Goal: Task Accomplishment & Management: Manage account settings

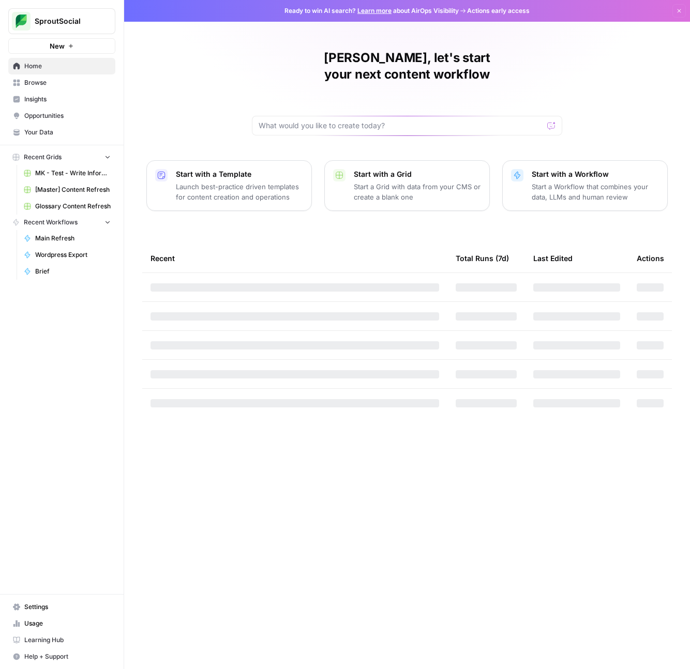
click at [62, 185] on span "[Master] Content Refresh" at bounding box center [73, 189] width 76 height 9
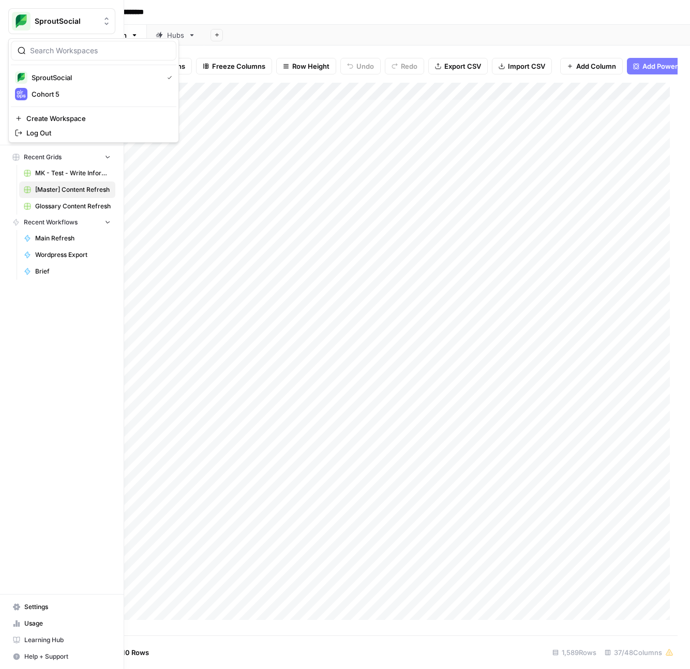
click at [14, 23] on img "Workspace: SproutSocial" at bounding box center [21, 21] width 19 height 19
click at [25, 23] on img "Workspace: SproutSocial" at bounding box center [21, 21] width 19 height 19
click at [44, 69] on span "Home" at bounding box center [67, 66] width 86 height 9
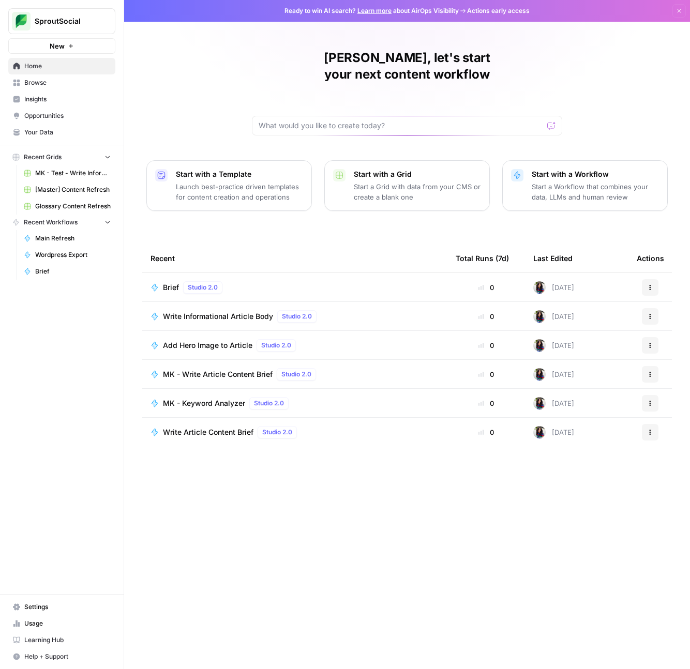
click at [91, 611] on span "Settings" at bounding box center [67, 607] width 86 height 9
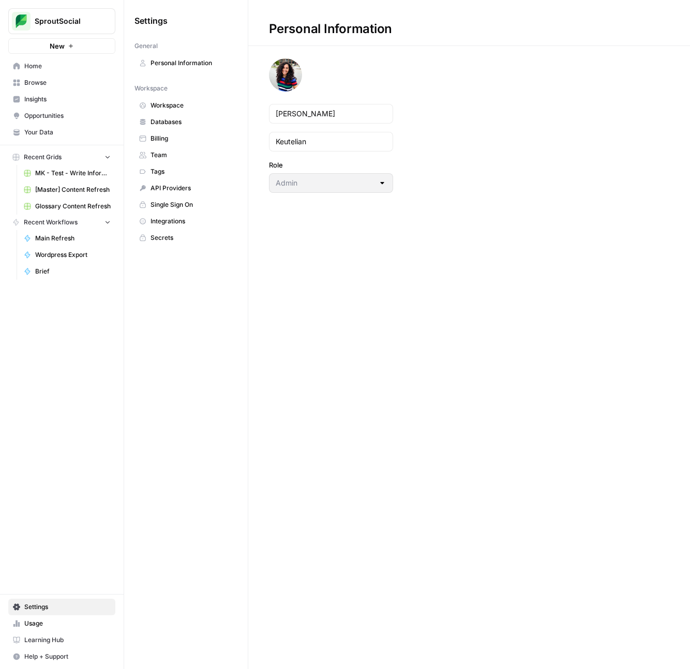
click at [176, 157] on span "Team" at bounding box center [192, 155] width 82 height 9
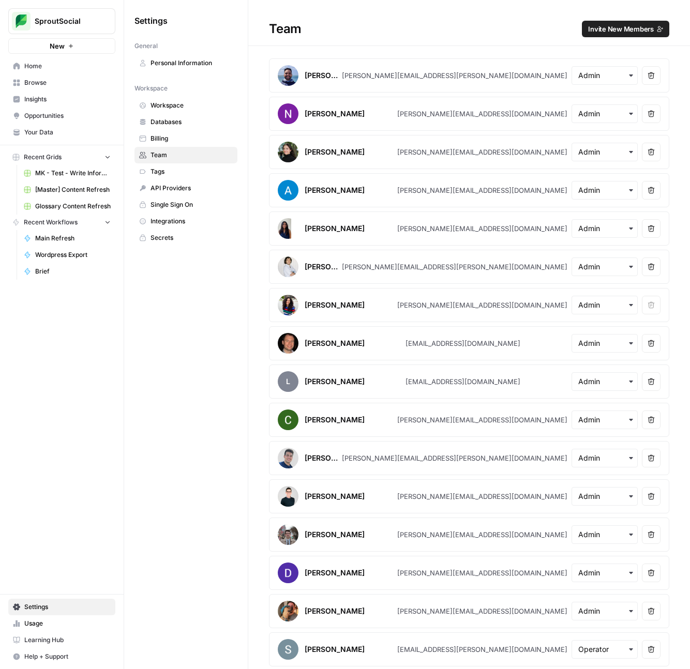
click at [600, 28] on span "Invite New Members" at bounding box center [621, 29] width 66 height 10
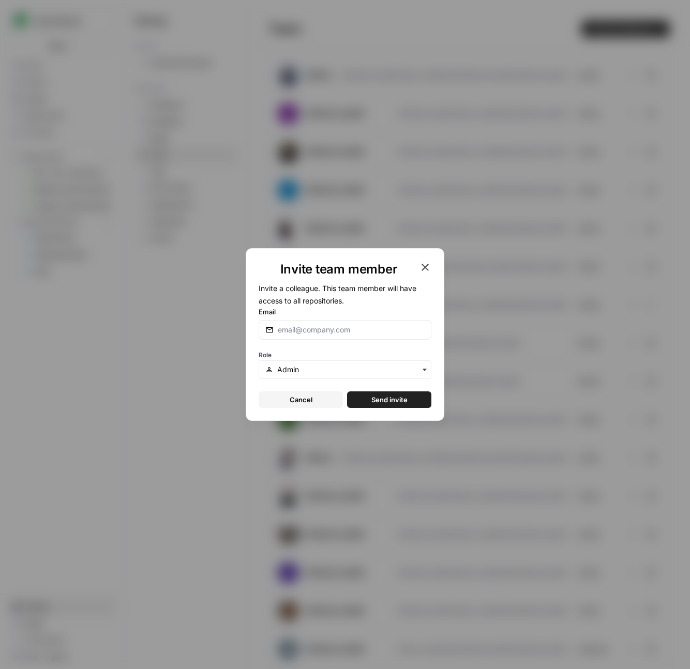
click at [347, 335] on div at bounding box center [345, 330] width 173 height 20
type input "[PERSON_NAME][EMAIL_ADDRESS][PERSON_NAME][DOMAIN_NAME]"
click at [356, 363] on div "button" at bounding box center [345, 370] width 173 height 19
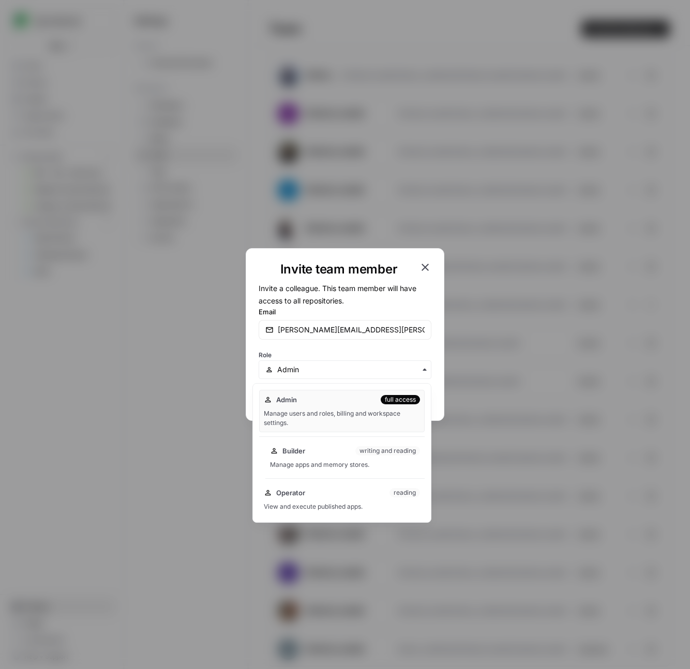
click at [317, 459] on div "Builder writing and reading Manage apps and memory stores." at bounding box center [344, 457] width 159 height 33
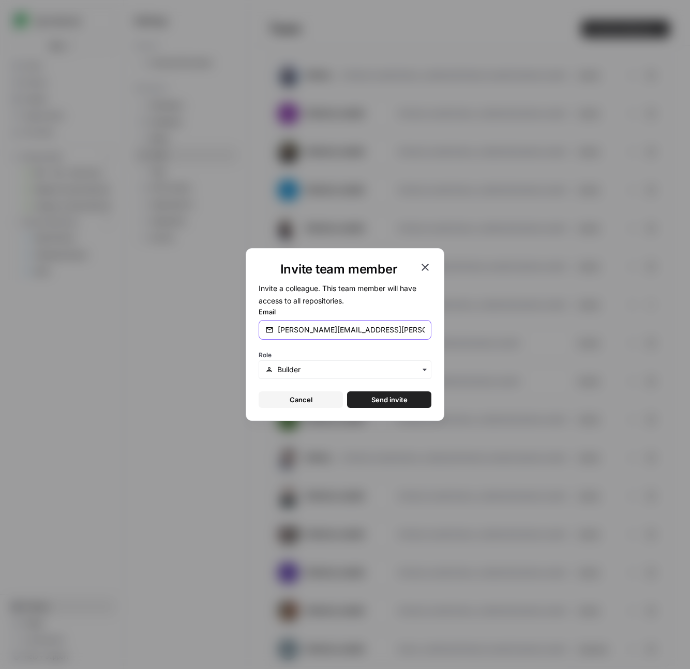
click at [382, 333] on input "[PERSON_NAME][EMAIL_ADDRESS][PERSON_NAME][DOMAIN_NAME]" at bounding box center [351, 330] width 147 height 10
click at [400, 397] on span "Send invite" at bounding box center [389, 400] width 36 height 10
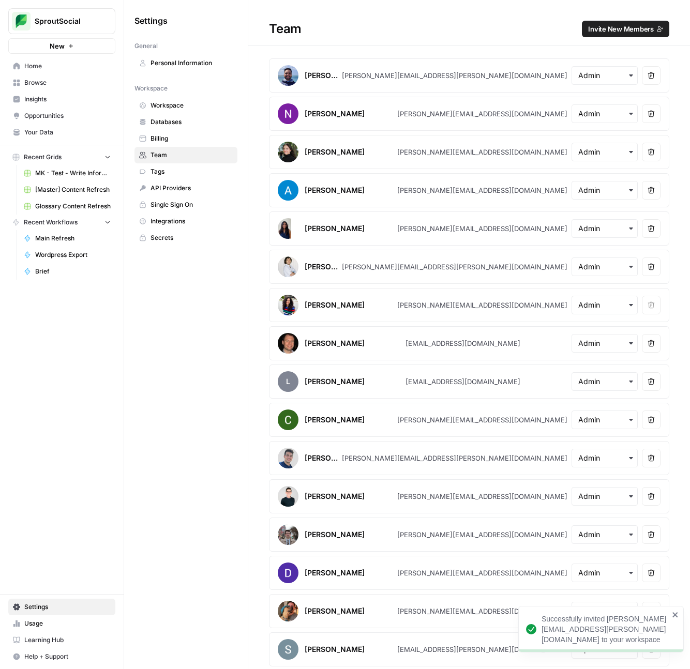
click at [66, 630] on link "Usage" at bounding box center [61, 624] width 107 height 17
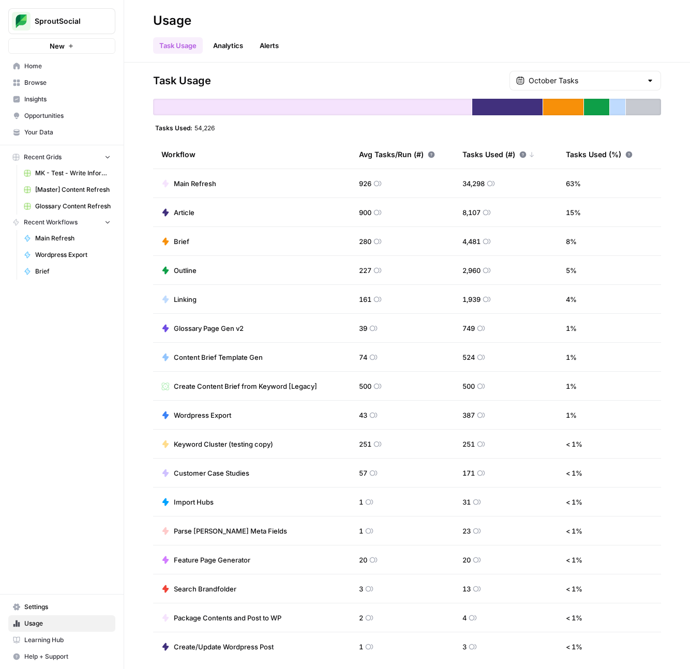
click at [237, 49] on link "Analytics" at bounding box center [228, 45] width 42 height 17
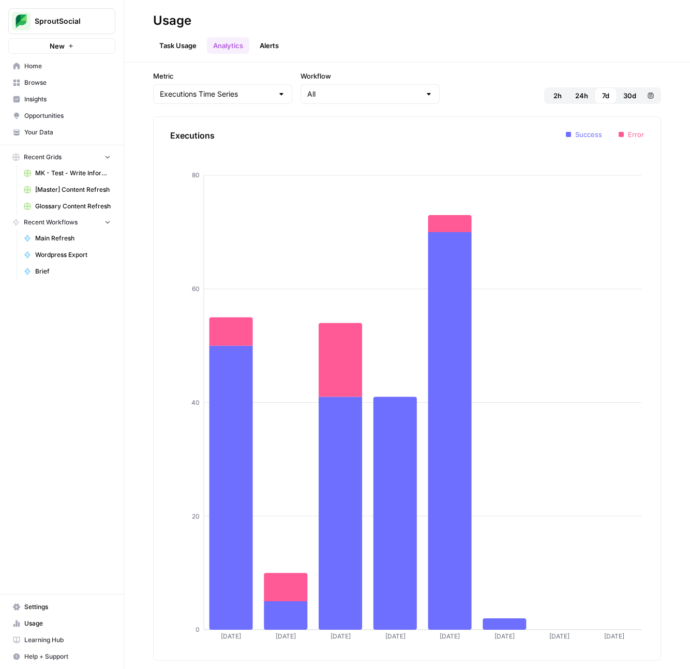
click at [249, 95] on div "Executions Time Series" at bounding box center [222, 94] width 139 height 20
type input "Executions Time Series"
click at [356, 91] on input "Workflow" at bounding box center [363, 94] width 113 height 10
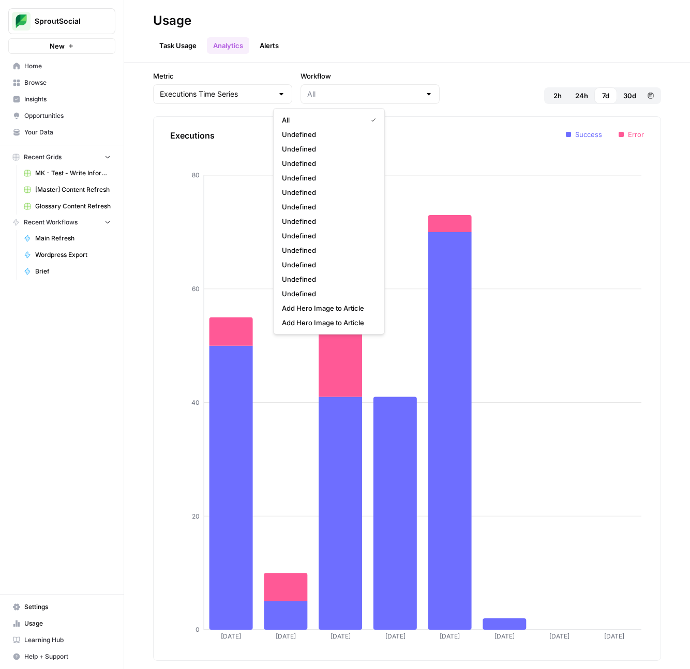
type input "All"
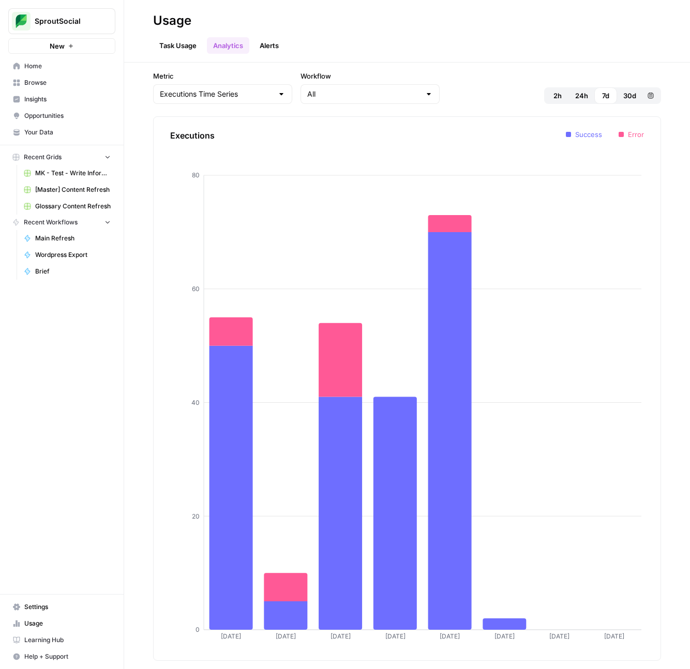
click at [437, 94] on div "Metric Executions Time Series Workflow All 2h 24h 7d 30d Custom range" at bounding box center [407, 87] width 508 height 33
click at [182, 52] on link "Task Usage" at bounding box center [178, 45] width 50 height 17
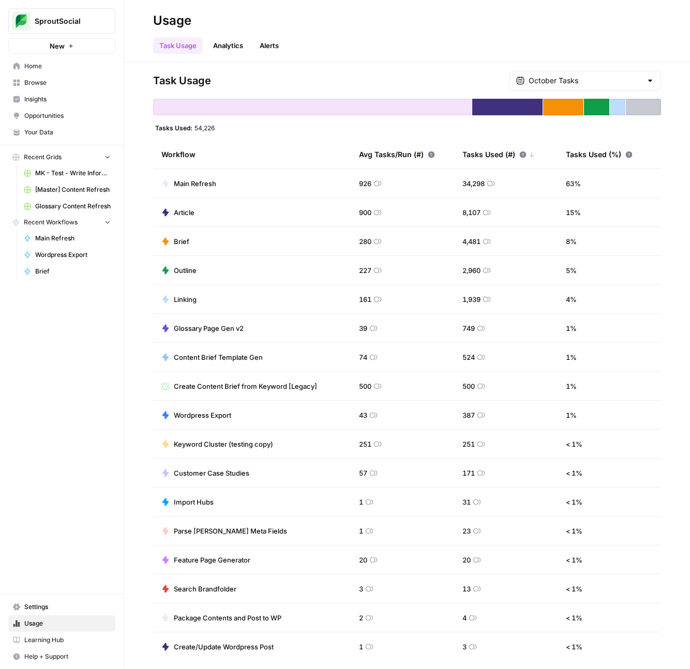
click at [64, 640] on span "Learning Hub" at bounding box center [67, 640] width 86 height 9
